Goal: Check status: Check status

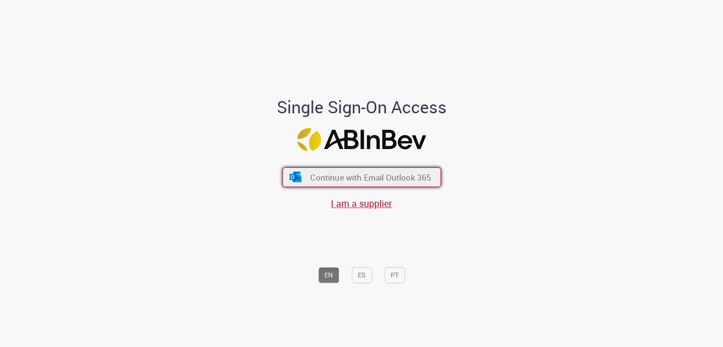
click at [367, 184] on button "Continue with Email Outlook 365" at bounding box center [361, 178] width 159 height 20
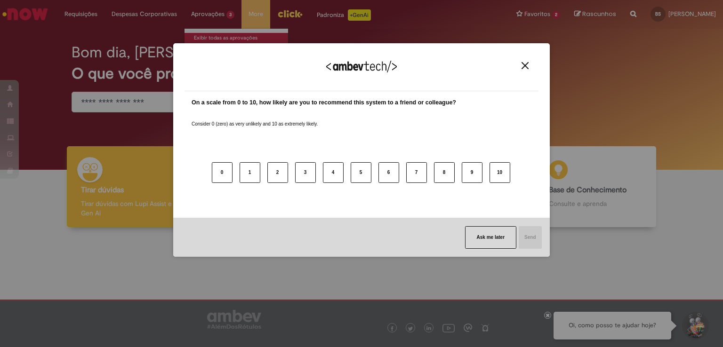
click at [218, 43] on div "We appreciate your feedback! On a scale from 0 to 10, how likely are you to rec…" at bounding box center [361, 150] width 377 height 214
click at [527, 68] on img "Close" at bounding box center [525, 65] width 7 height 7
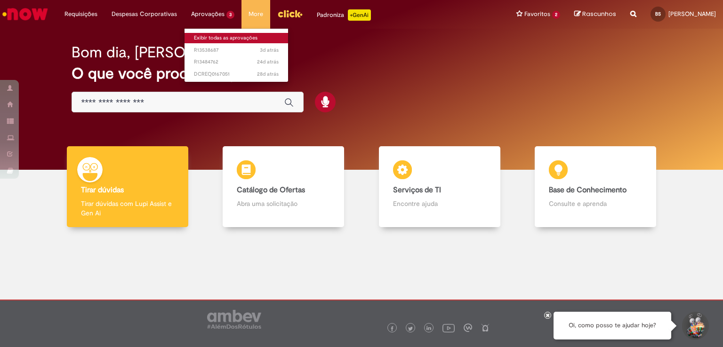
click at [222, 36] on link "Exibir todas as aprovações" at bounding box center [237, 38] width 104 height 10
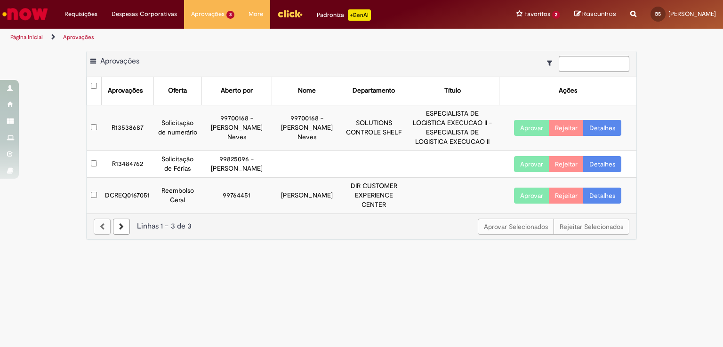
click at [610, 123] on link "Detalhes" at bounding box center [602, 128] width 38 height 16
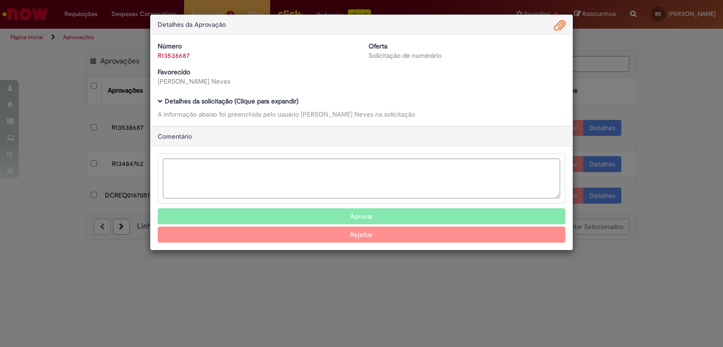
click at [161, 100] on span "Ambev Approval Modal" at bounding box center [160, 101] width 5 height 5
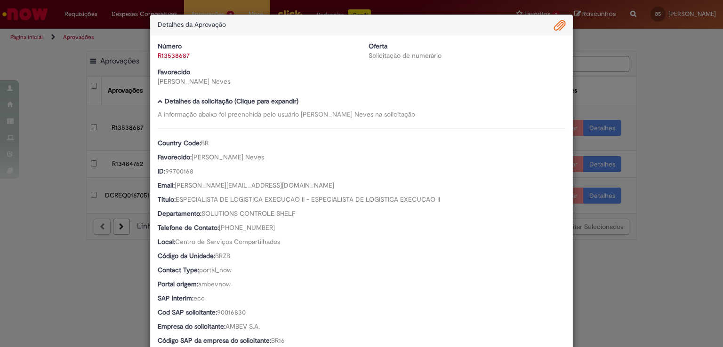
click at [665, 69] on div "Detalhes da Aprovação Número R13538687 Oferta Solicitação de numerário Favoreci…" at bounding box center [361, 173] width 723 height 347
